Goal: Browse casually: Explore the website without a specific task or goal

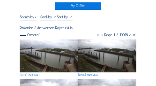
scroll to position [14, 0]
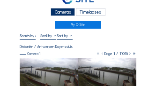
click at [130, 55] on icon at bounding box center [130, 53] width 4 height 5
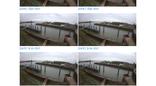
scroll to position [51, 0]
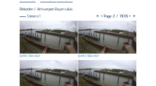
click at [130, 16] on icon at bounding box center [130, 16] width 4 height 5
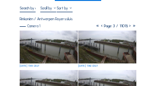
scroll to position [32, 0]
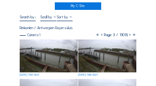
click at [129, 35] on icon at bounding box center [130, 34] width 4 height 5
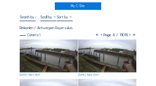
click at [130, 35] on icon at bounding box center [130, 34] width 4 height 5
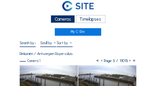
scroll to position [19, 0]
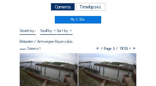
click at [100, 49] on icon at bounding box center [102, 48] width 4 height 5
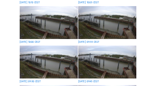
scroll to position [188, 0]
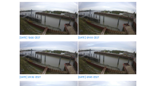
click at [21, 53] on img at bounding box center [49, 57] width 58 height 33
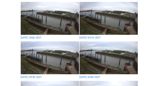
scroll to position [189, 0]
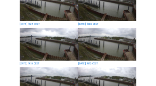
scroll to position [154, 0]
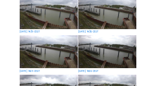
click at [26, 9] on img at bounding box center [49, 12] width 58 height 33
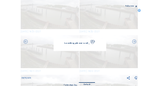
scroll to position [155, 0]
